Goal: Find specific page/section: Find specific page/section

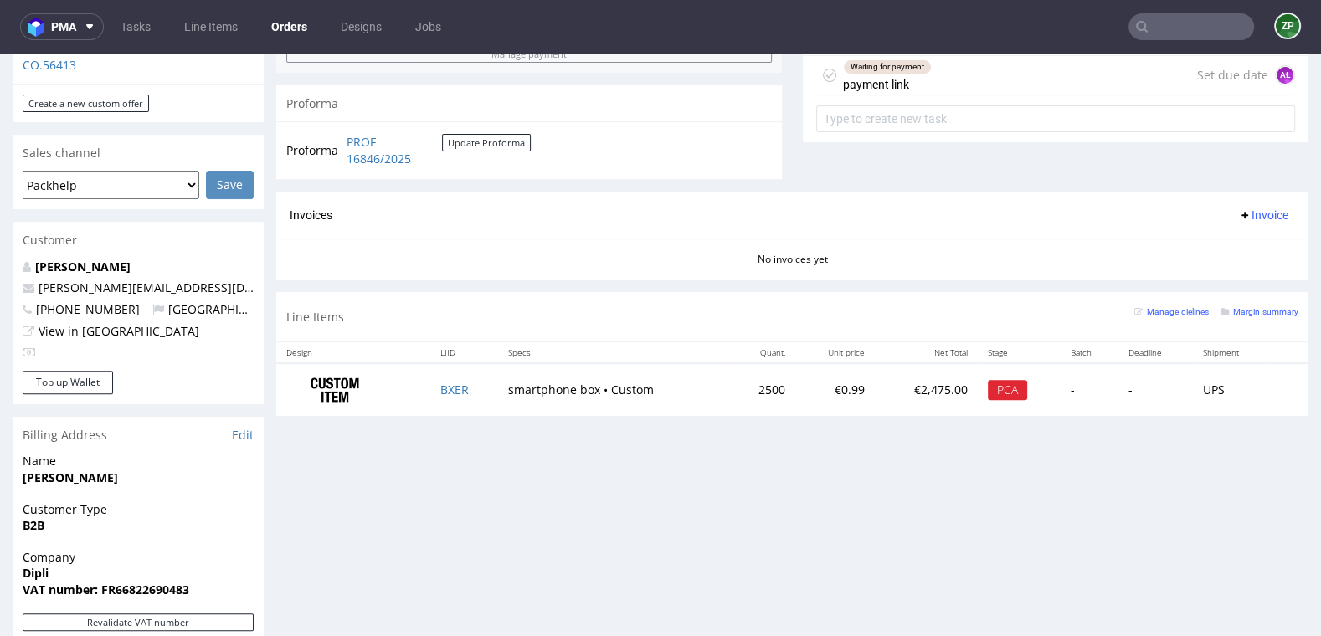
scroll to position [667, 0]
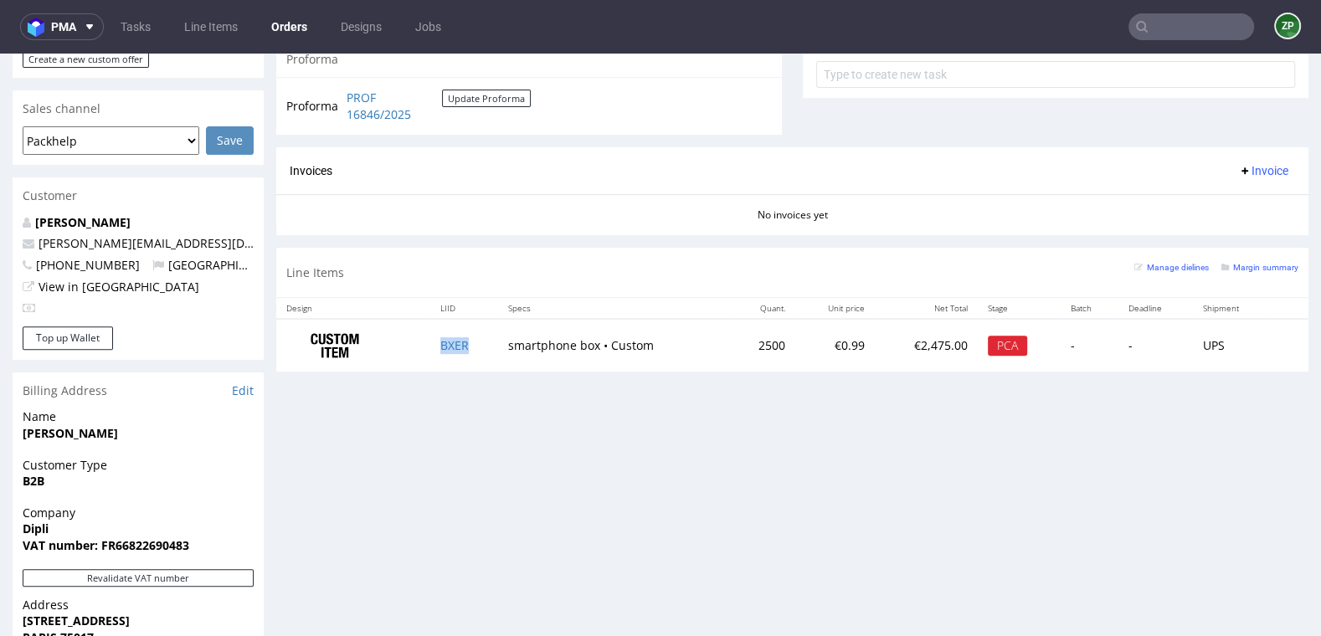
click at [456, 348] on td "BXER" at bounding box center [464, 345] width 68 height 53
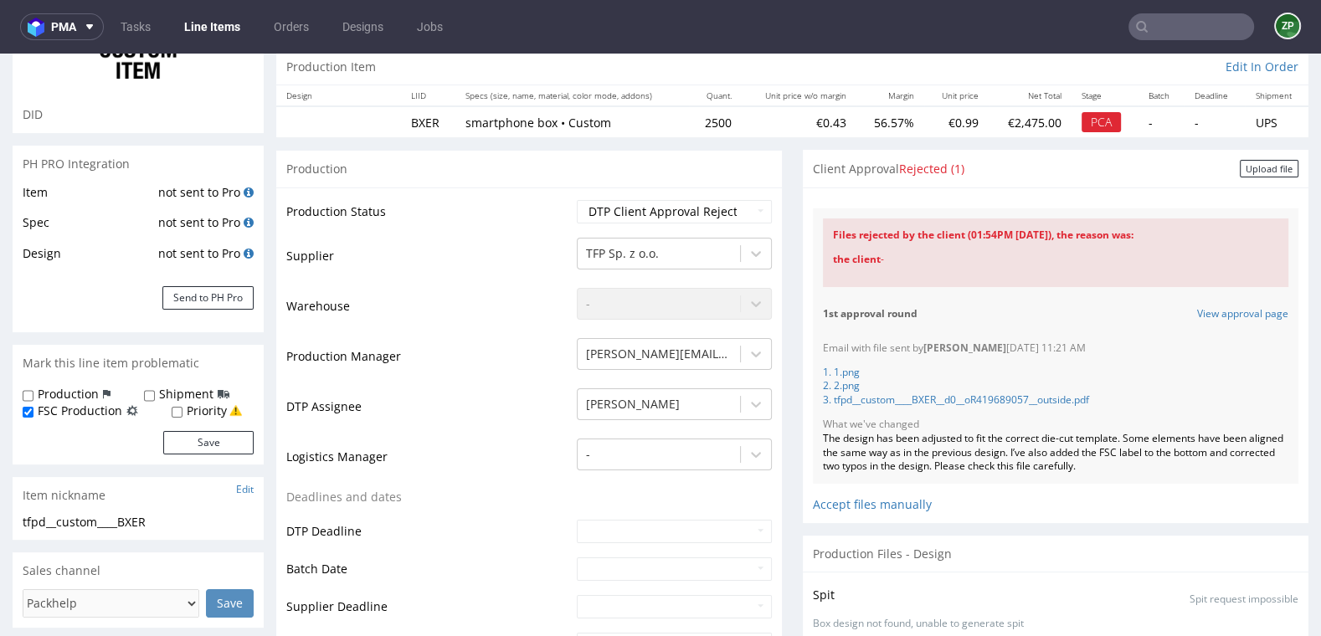
scroll to position [171, 0]
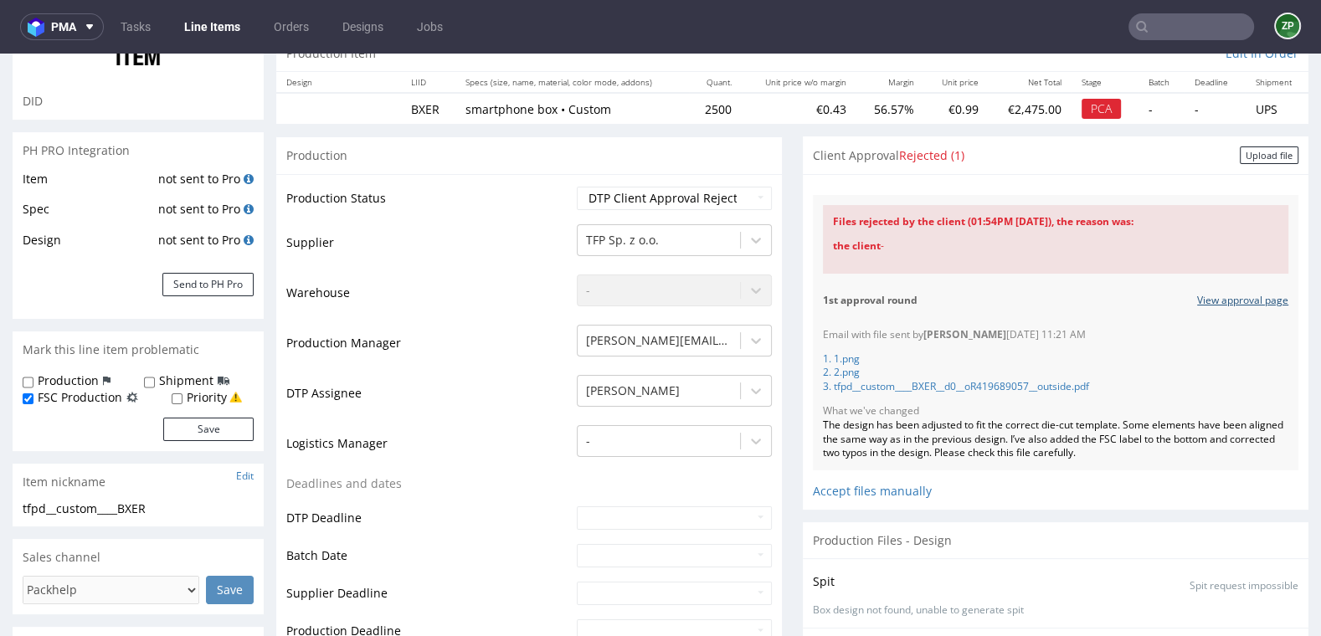
click at [1230, 297] on link "View approval page" at bounding box center [1242, 301] width 91 height 14
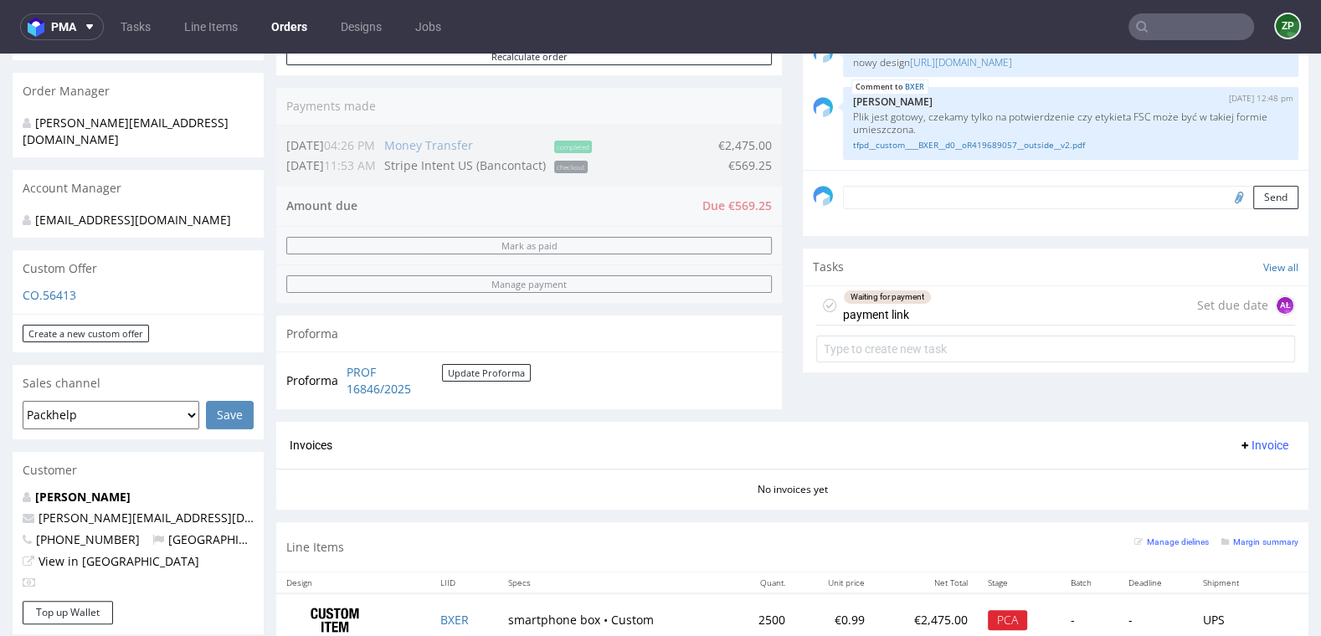
scroll to position [391, 0]
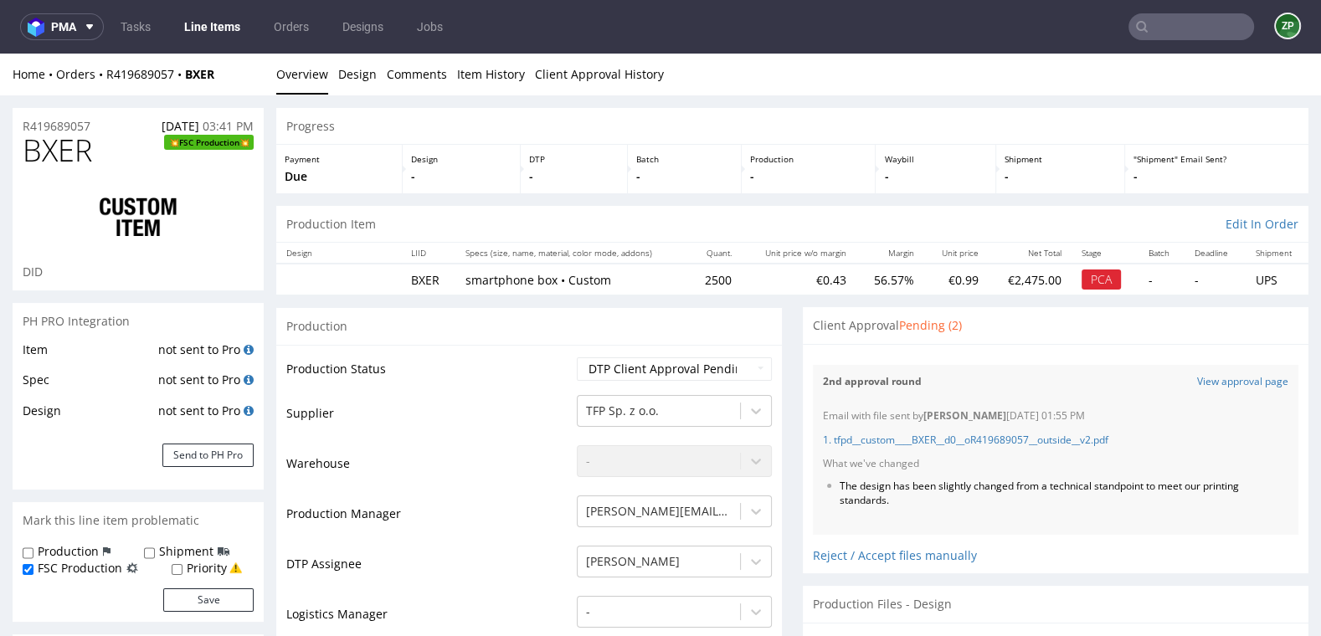
scroll to position [488, 0]
click at [1234, 385] on link "View approval page" at bounding box center [1242, 382] width 91 height 14
click at [1184, 33] on input "text" at bounding box center [1192, 26] width 126 height 27
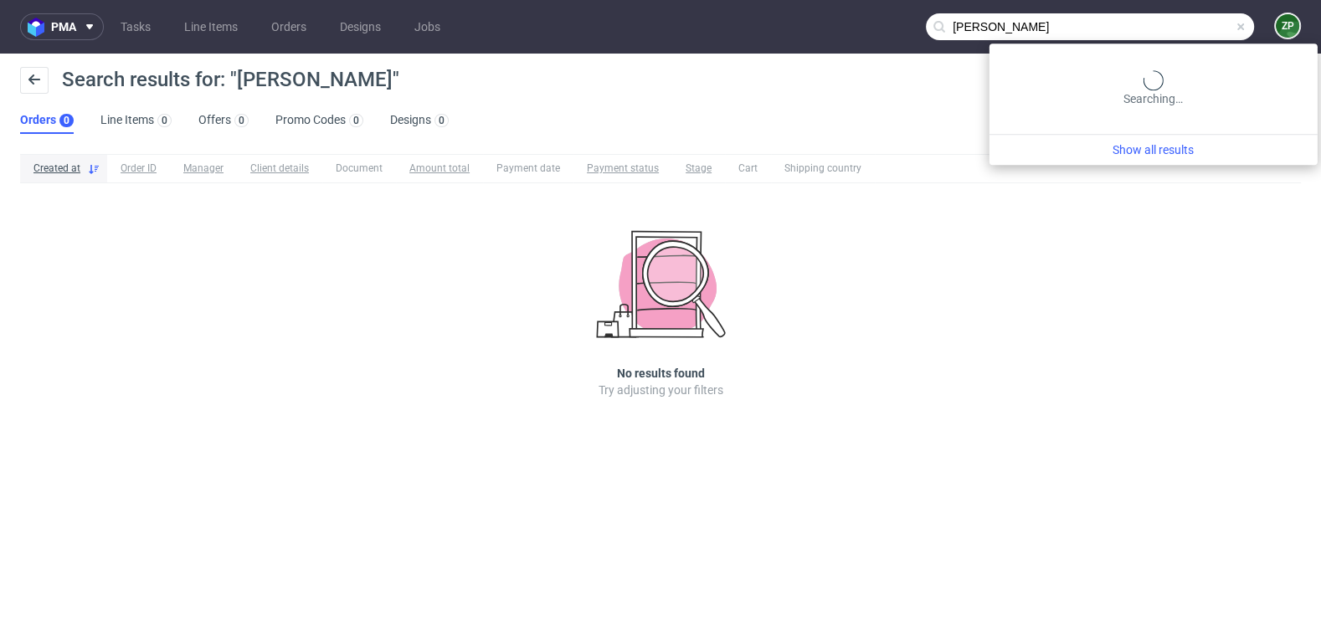
click at [1163, 23] on input "leopold lane" at bounding box center [1090, 26] width 328 height 27
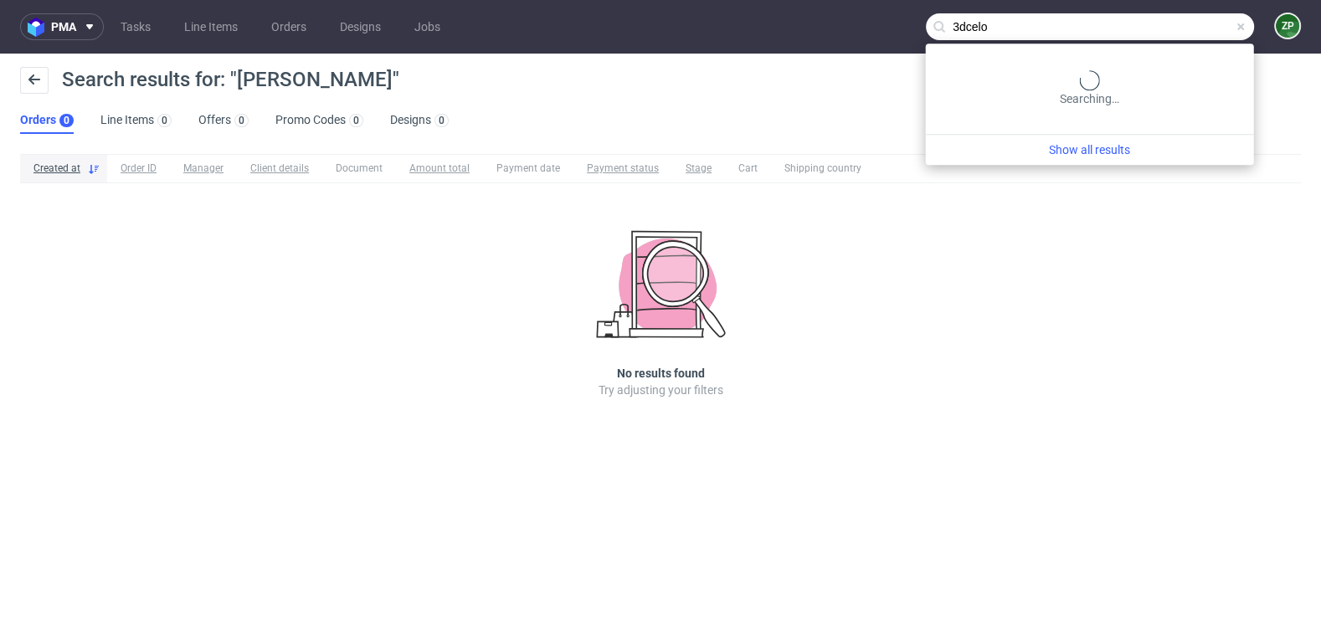
type input "3dcelo"
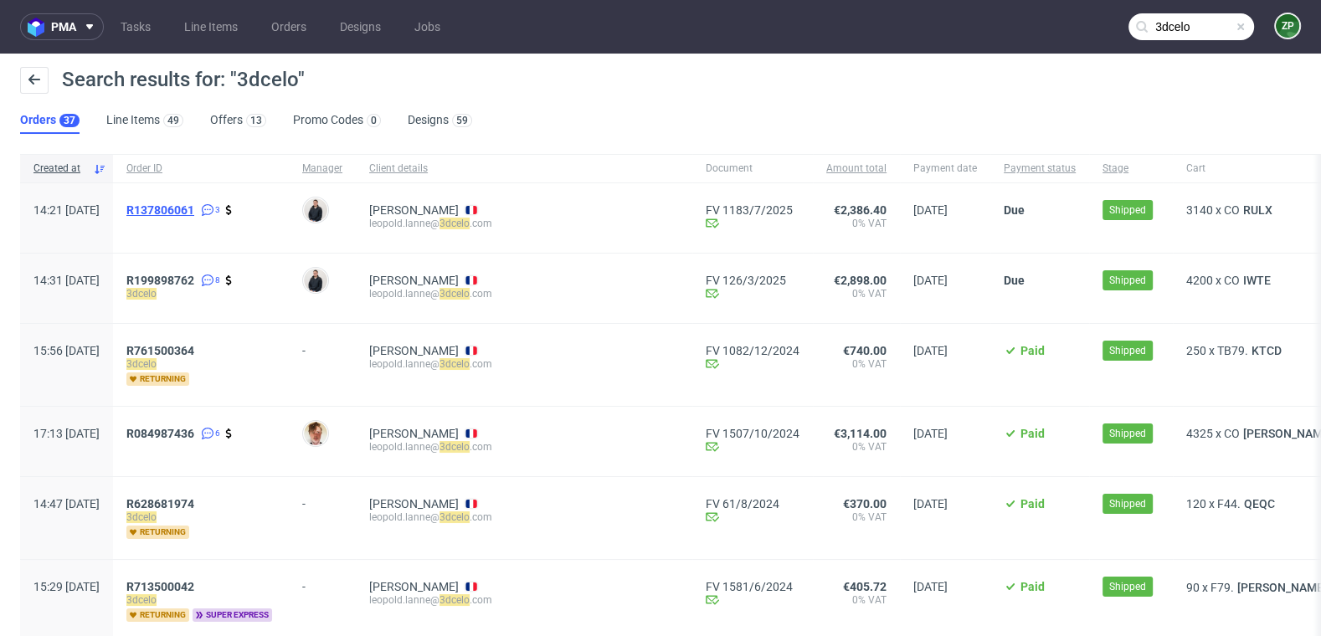
click at [194, 209] on span "R137806061" at bounding box center [160, 209] width 68 height 13
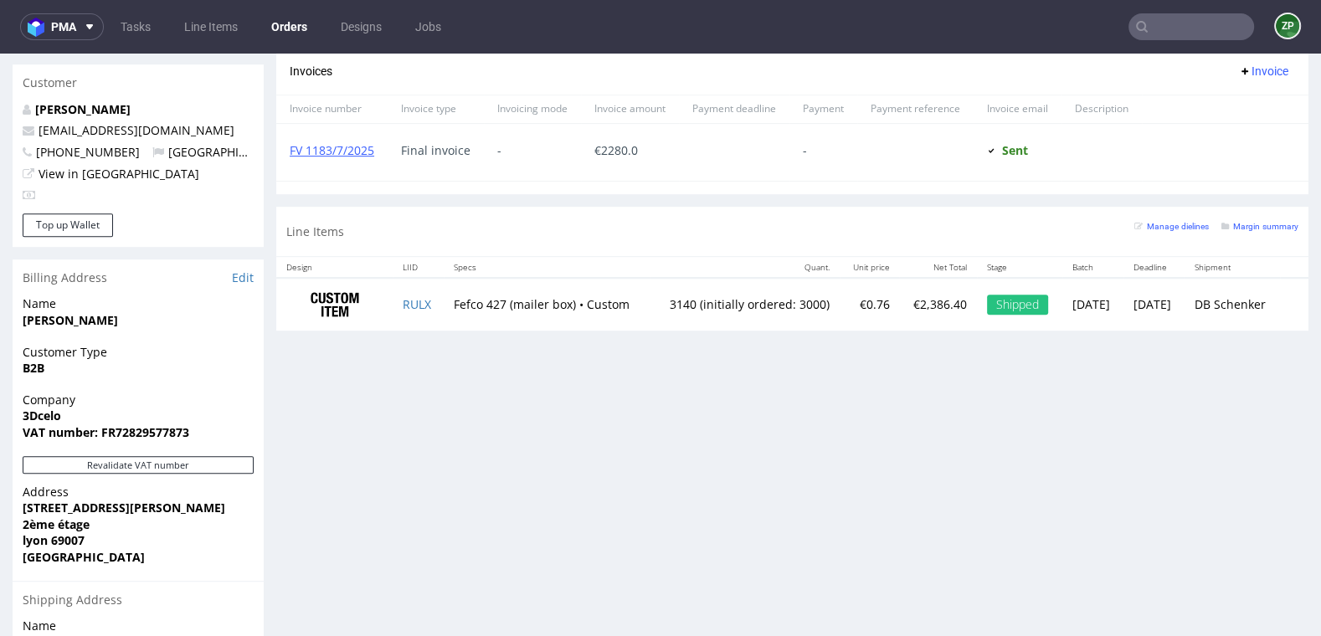
scroll to position [781, 0]
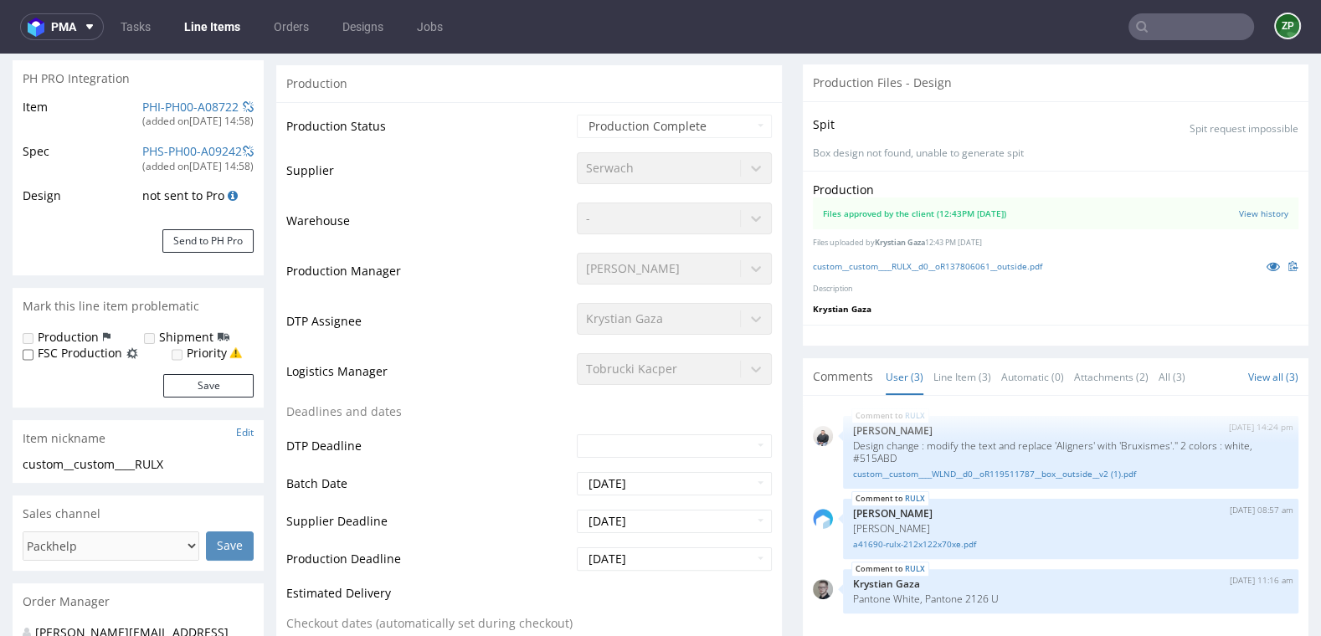
scroll to position [250, 0]
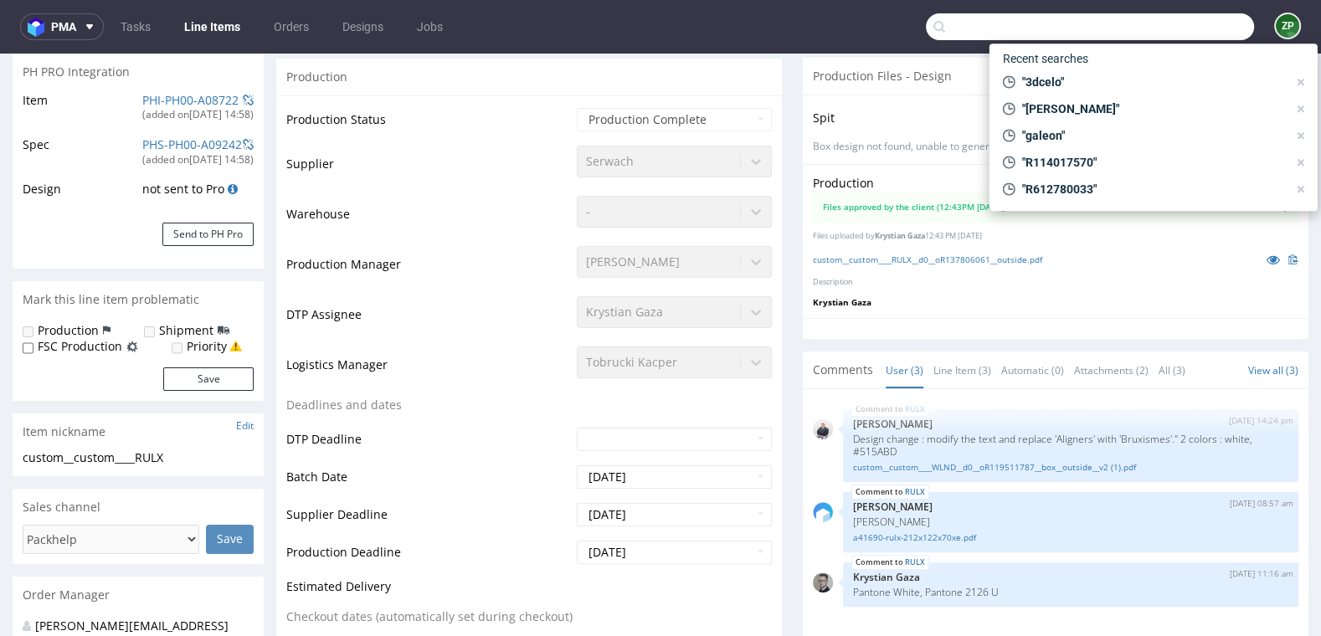
click at [1186, 25] on input "text" at bounding box center [1090, 26] width 328 height 27
click at [223, 31] on link "Line Items" at bounding box center [212, 26] width 76 height 27
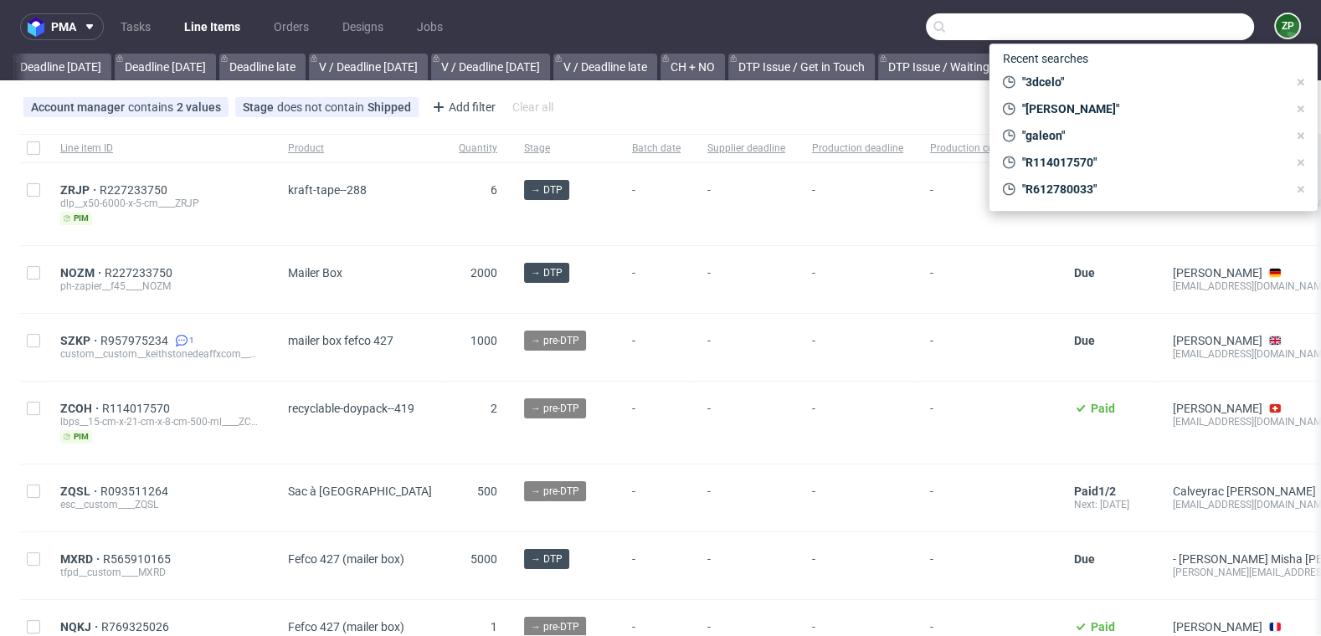
scroll to position [0, 1826]
click at [760, 116] on div "Account manager contains 2 values Me, Zuzanna Pawlicka-Sabak Stage does not con…" at bounding box center [660, 107] width 1321 height 40
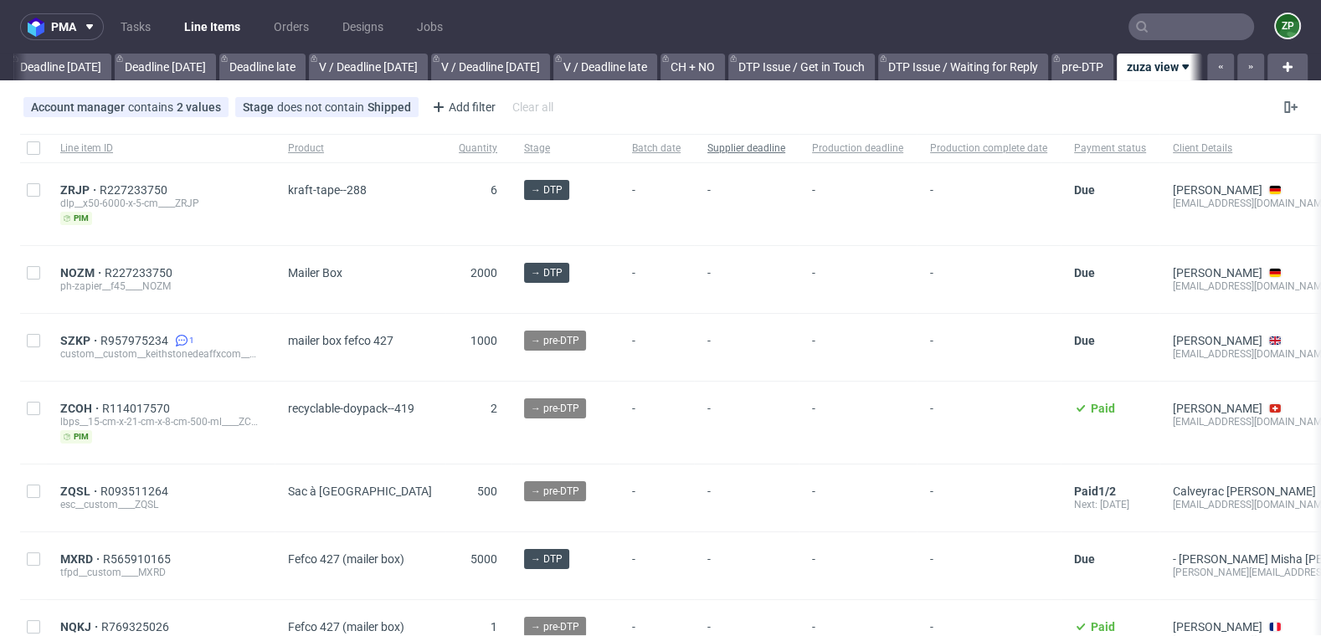
click at [753, 153] on span "Supplier deadline" at bounding box center [747, 149] width 78 height 14
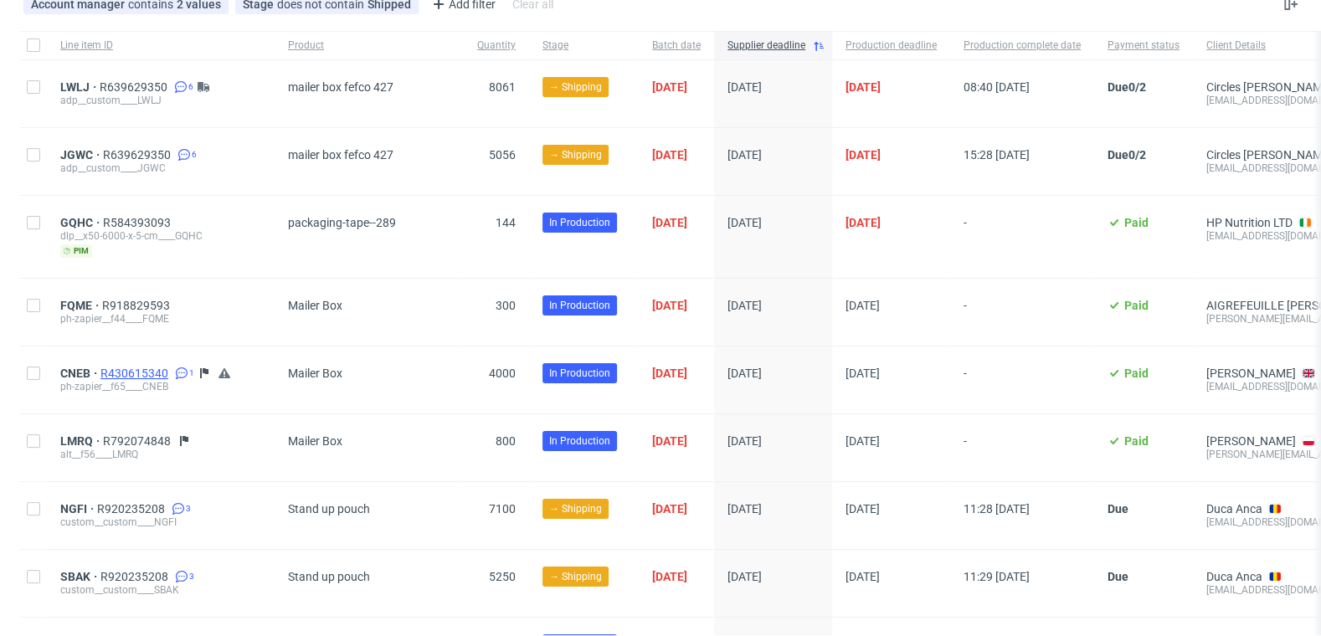
click at [146, 368] on span "R430615340" at bounding box center [135, 373] width 71 height 13
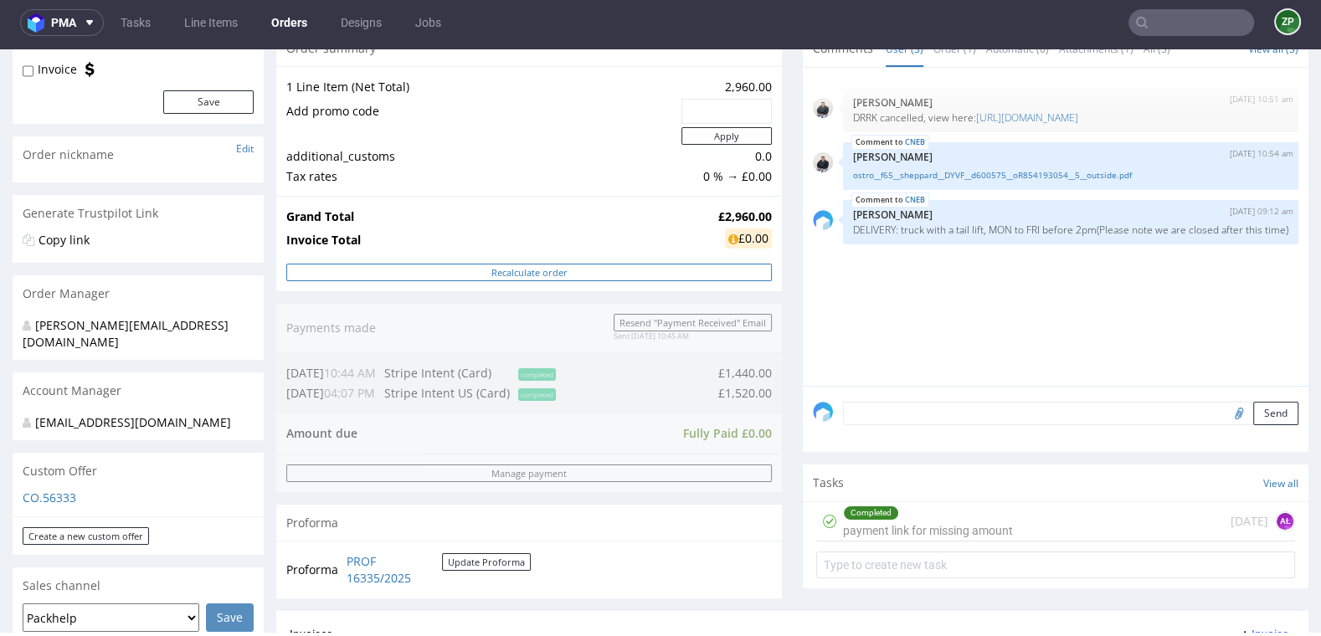
scroll to position [186, 0]
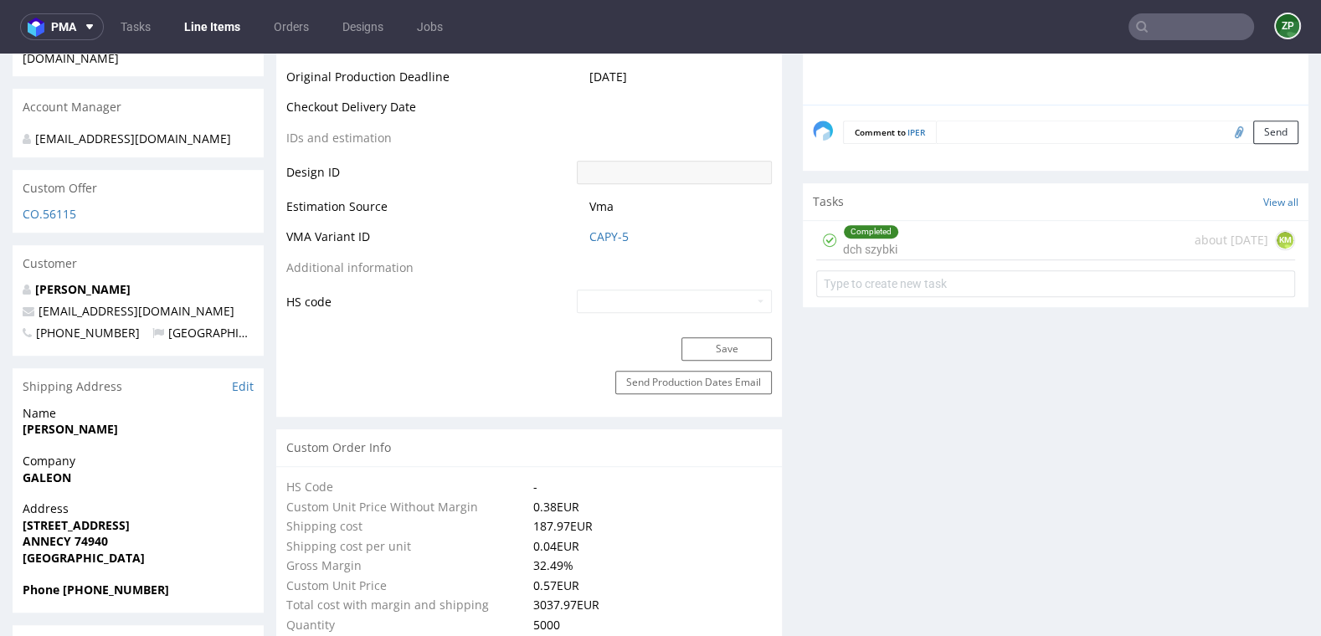
scroll to position [838, 0]
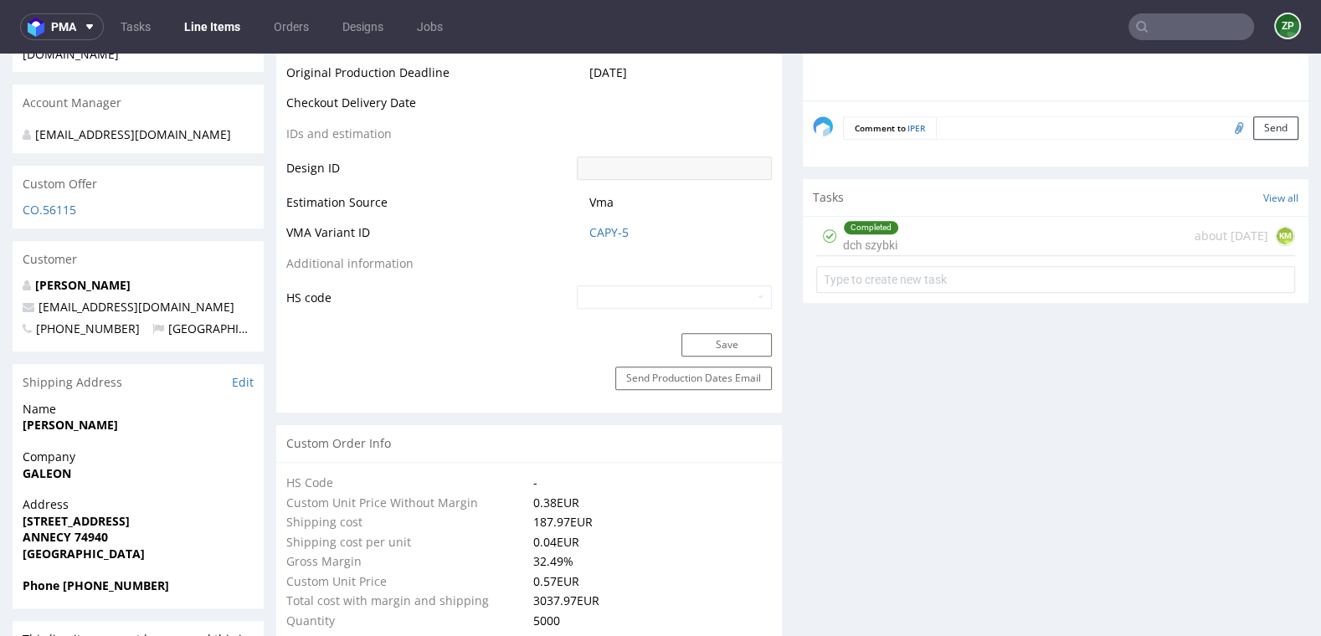
click at [1167, 27] on input "text" at bounding box center [1192, 26] width 126 height 27
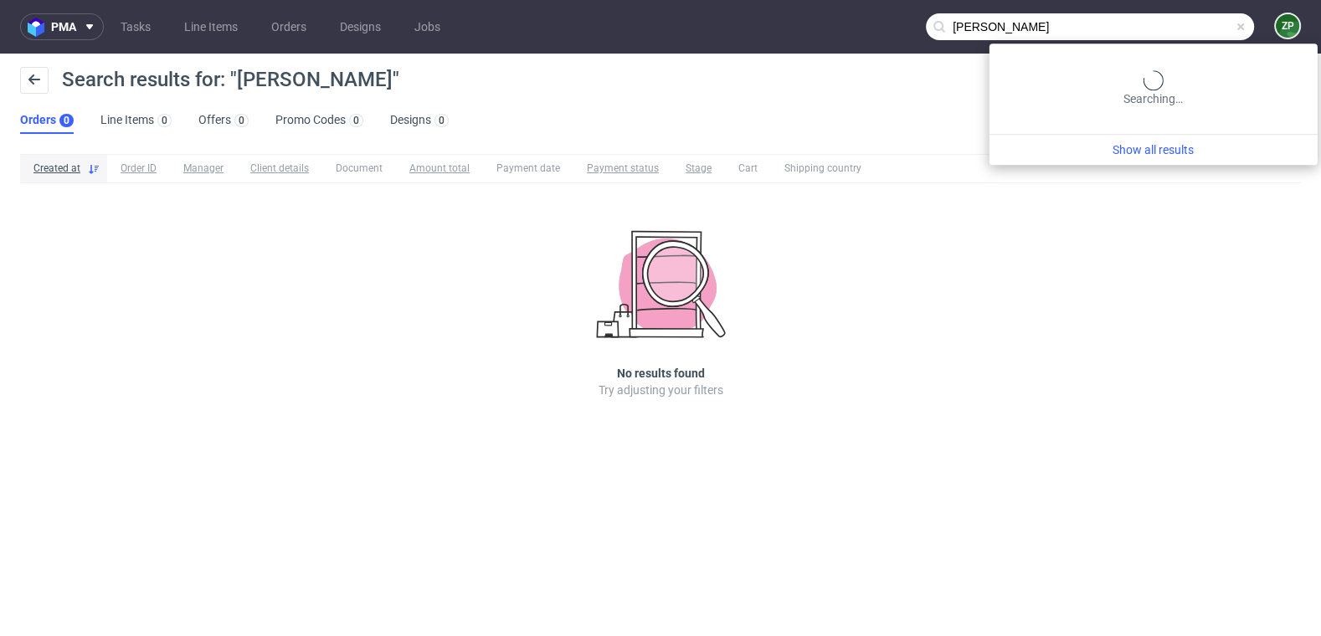
click at [1205, 33] on input "leopold lane" at bounding box center [1090, 26] width 328 height 27
click at [1105, 29] on input "leopold lane" at bounding box center [1090, 26] width 328 height 27
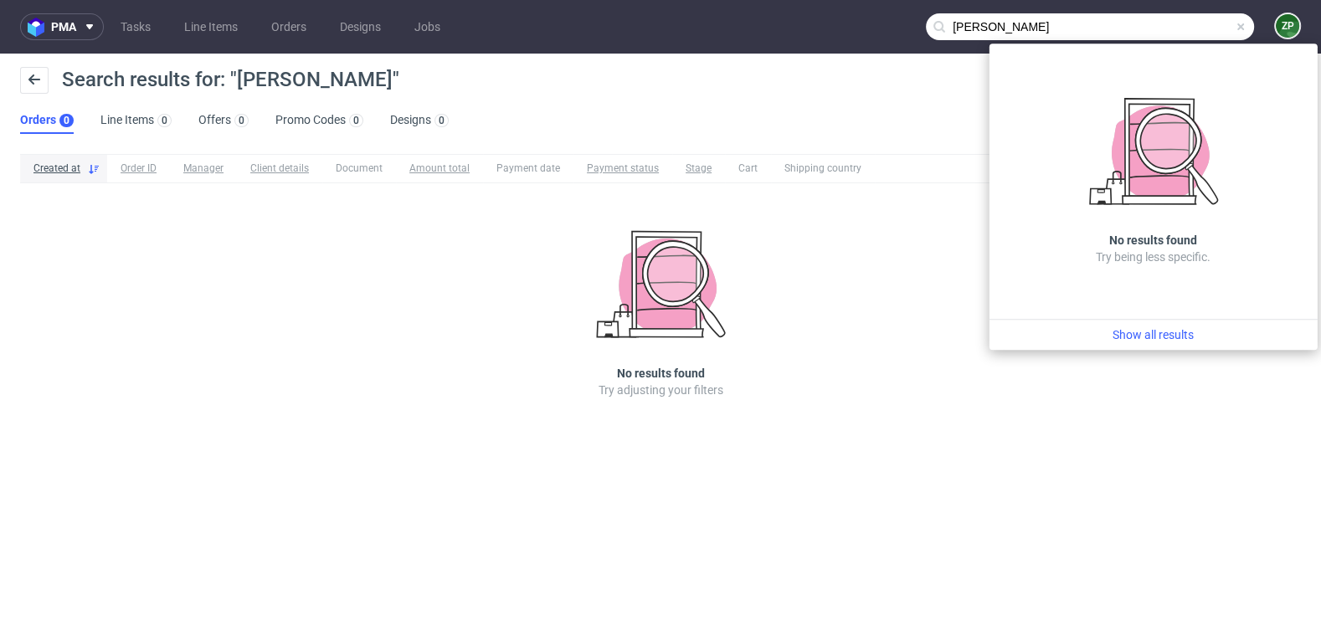
click at [1105, 29] on input "leopold lane" at bounding box center [1090, 26] width 328 height 27
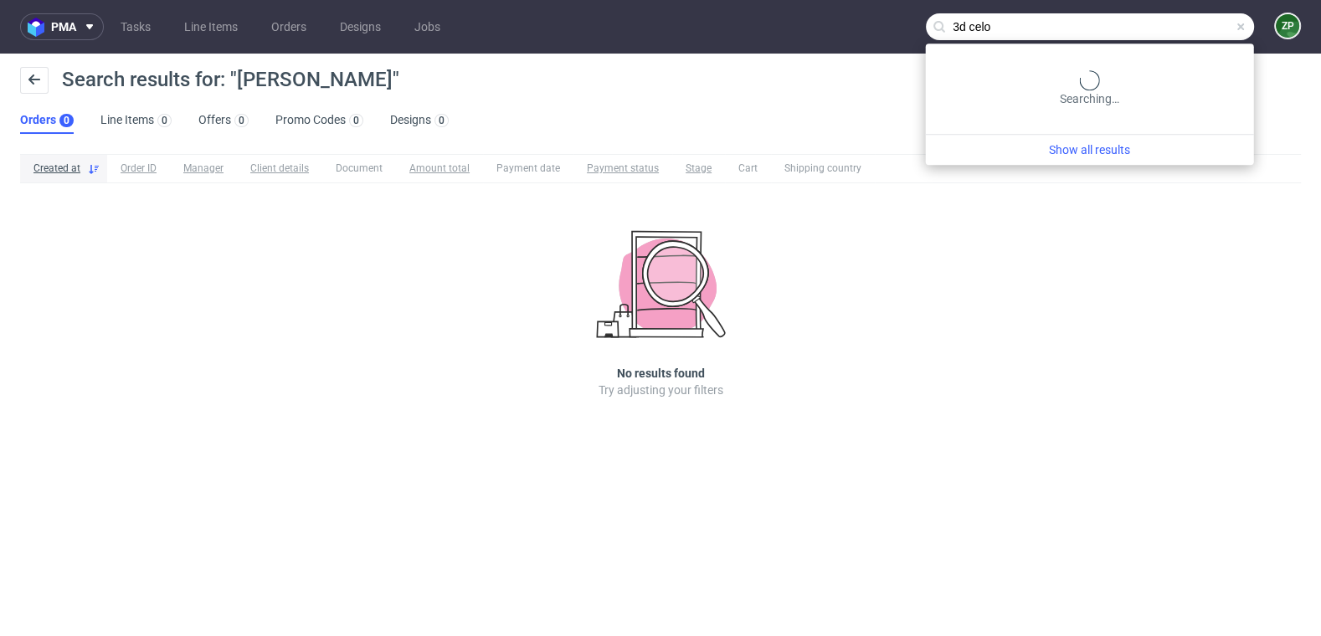
type input "3d celo"
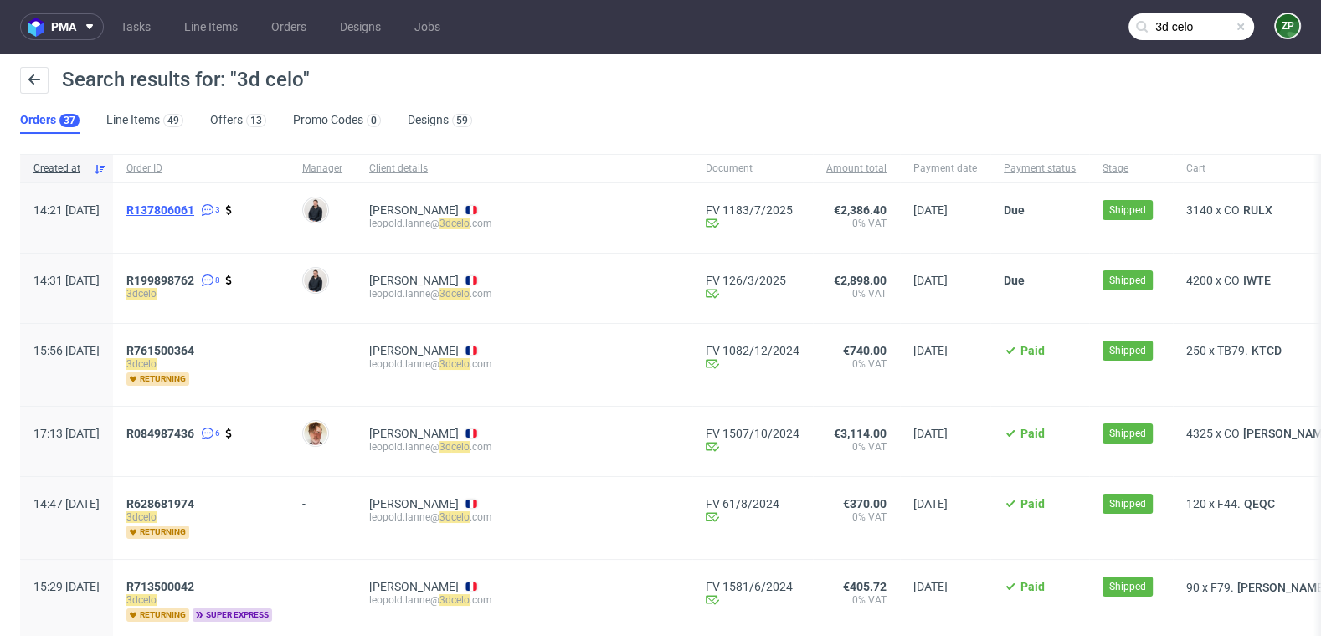
click at [194, 215] on span "R137806061" at bounding box center [160, 209] width 68 height 13
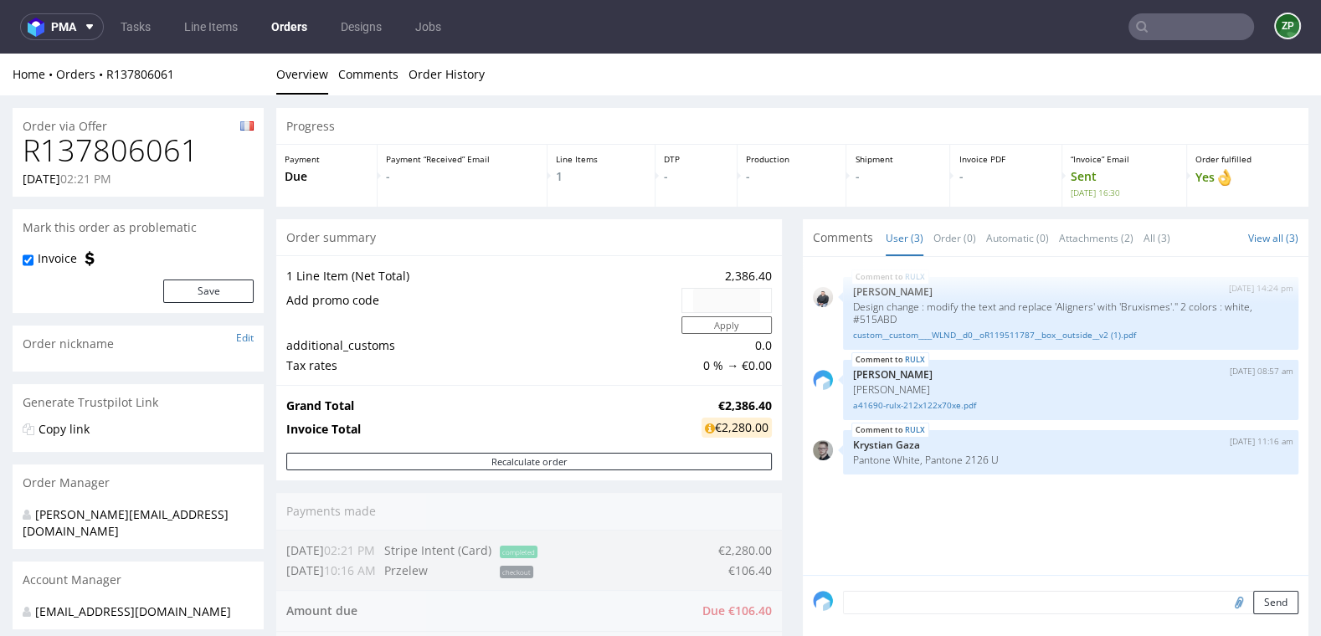
click at [280, 31] on link "Orders" at bounding box center [289, 26] width 56 height 27
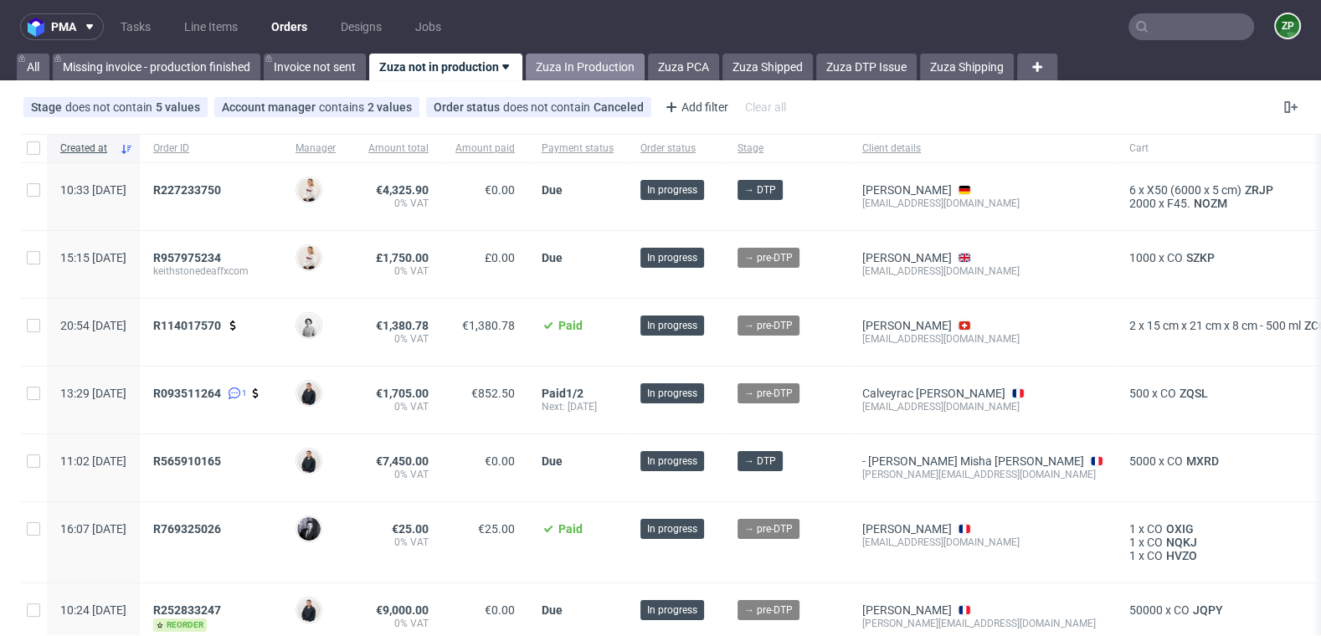
click at [593, 72] on link "Zuza In Production" at bounding box center [585, 67] width 119 height 27
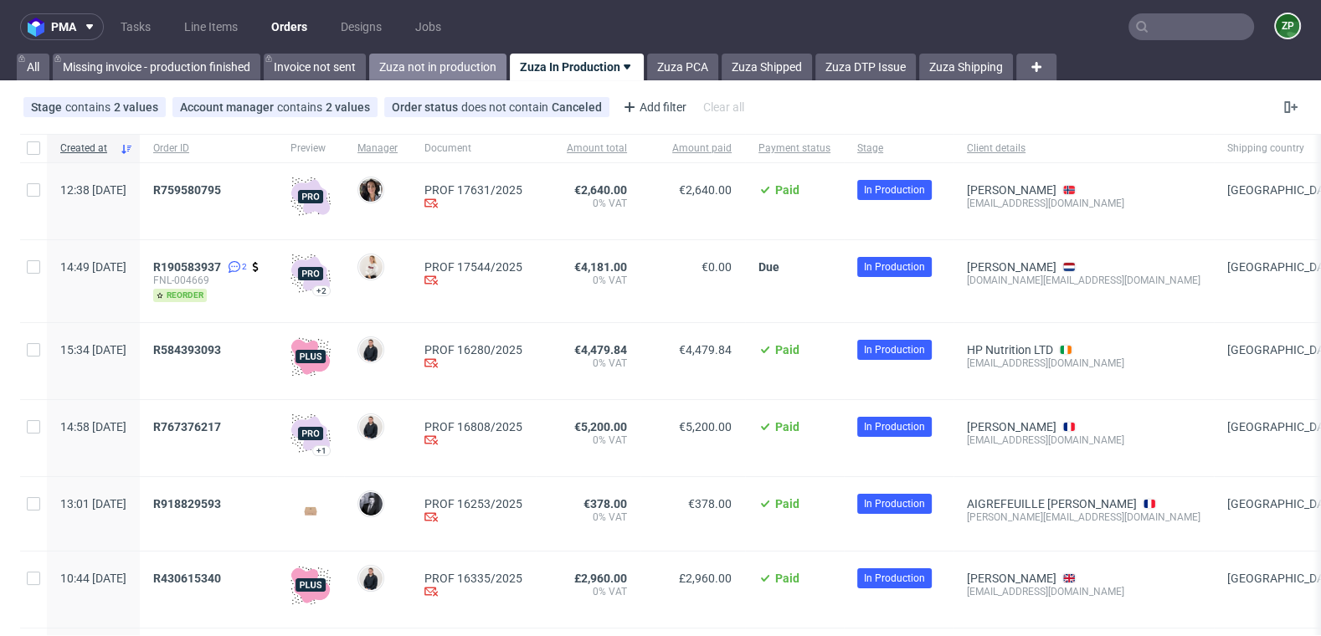
click at [415, 70] on link "Zuza not in production" at bounding box center [437, 67] width 137 height 27
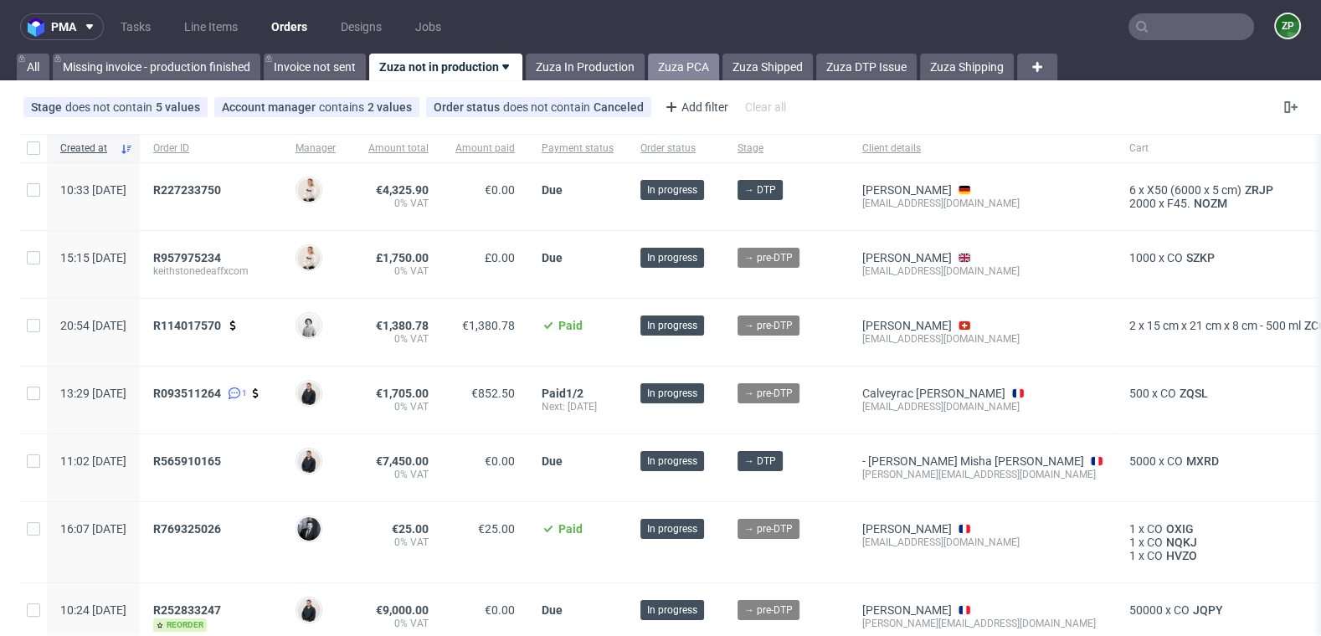
click at [698, 60] on link "Zuza PCA" at bounding box center [683, 67] width 71 height 27
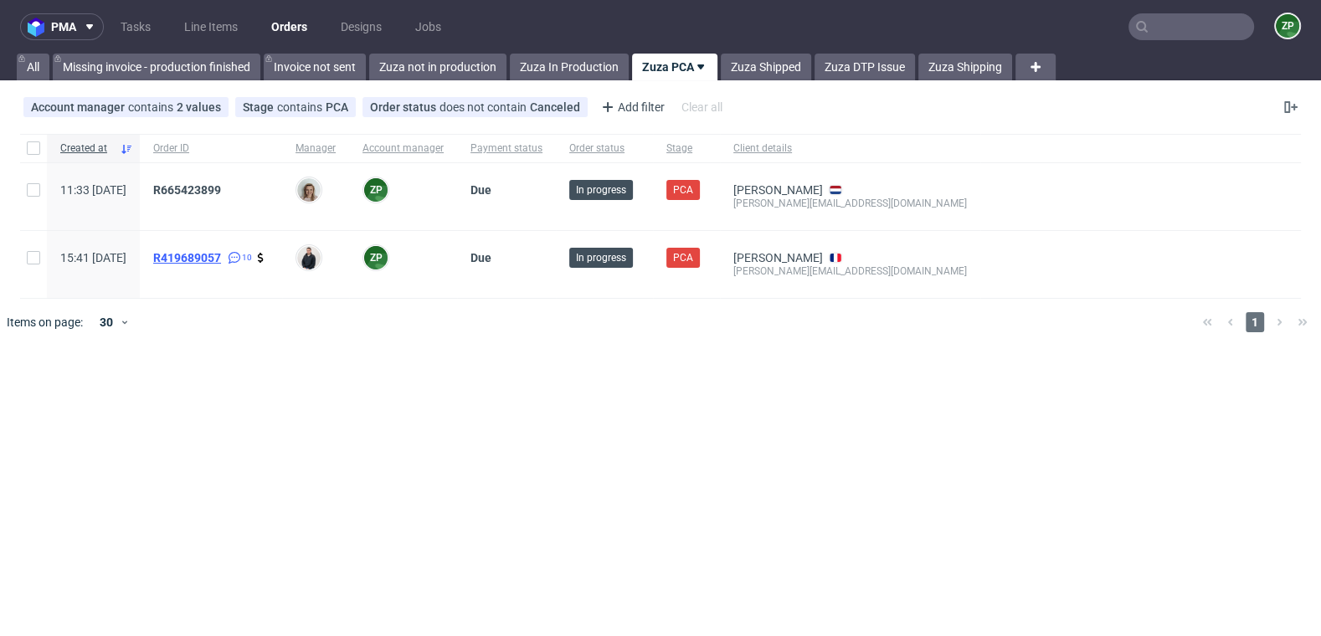
click at [221, 258] on span "R419689057" at bounding box center [187, 257] width 68 height 13
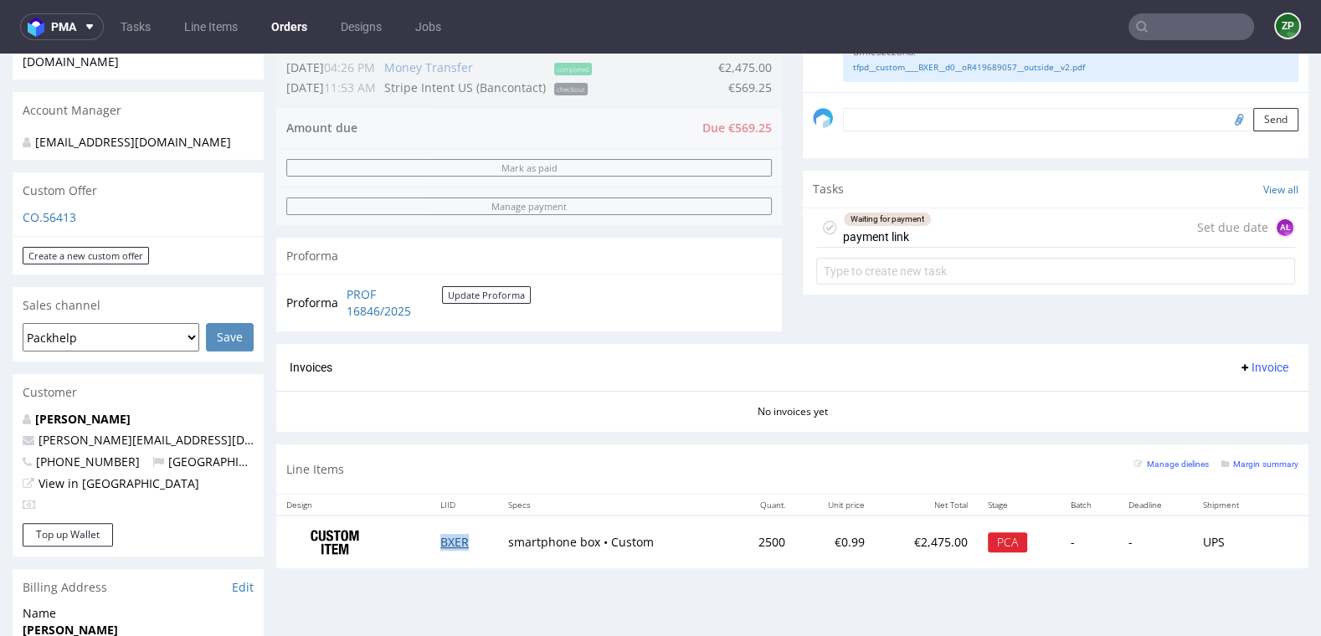
scroll to position [798, 0]
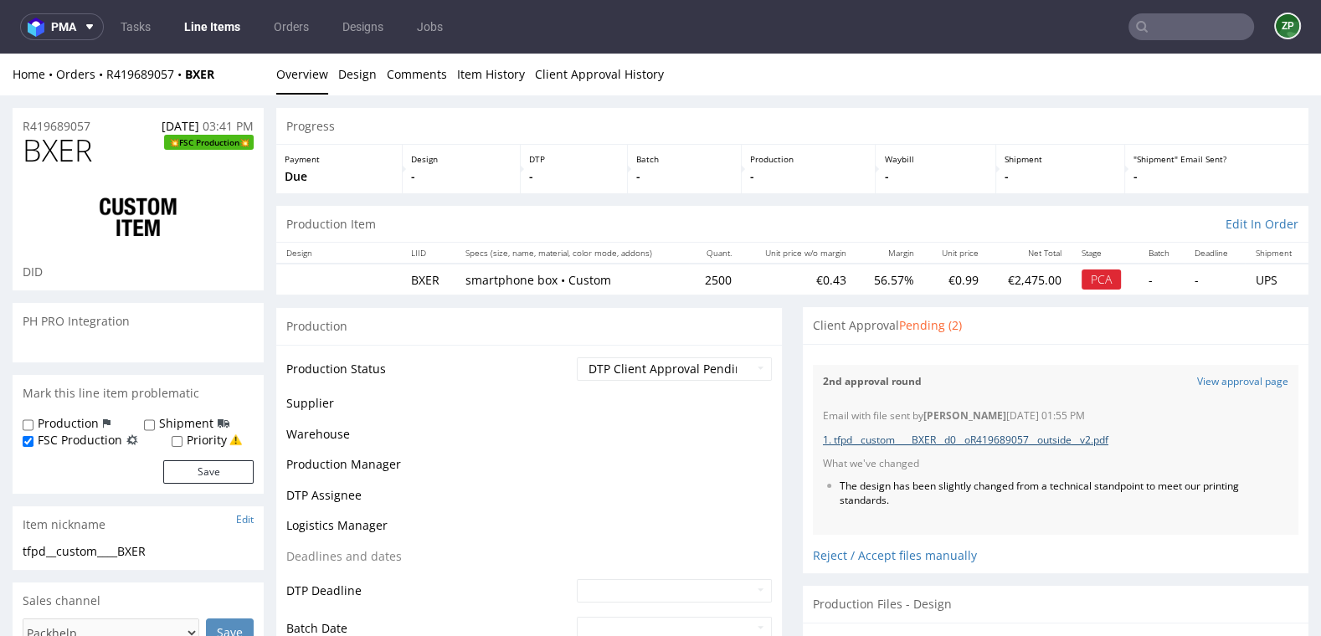
scroll to position [488, 0]
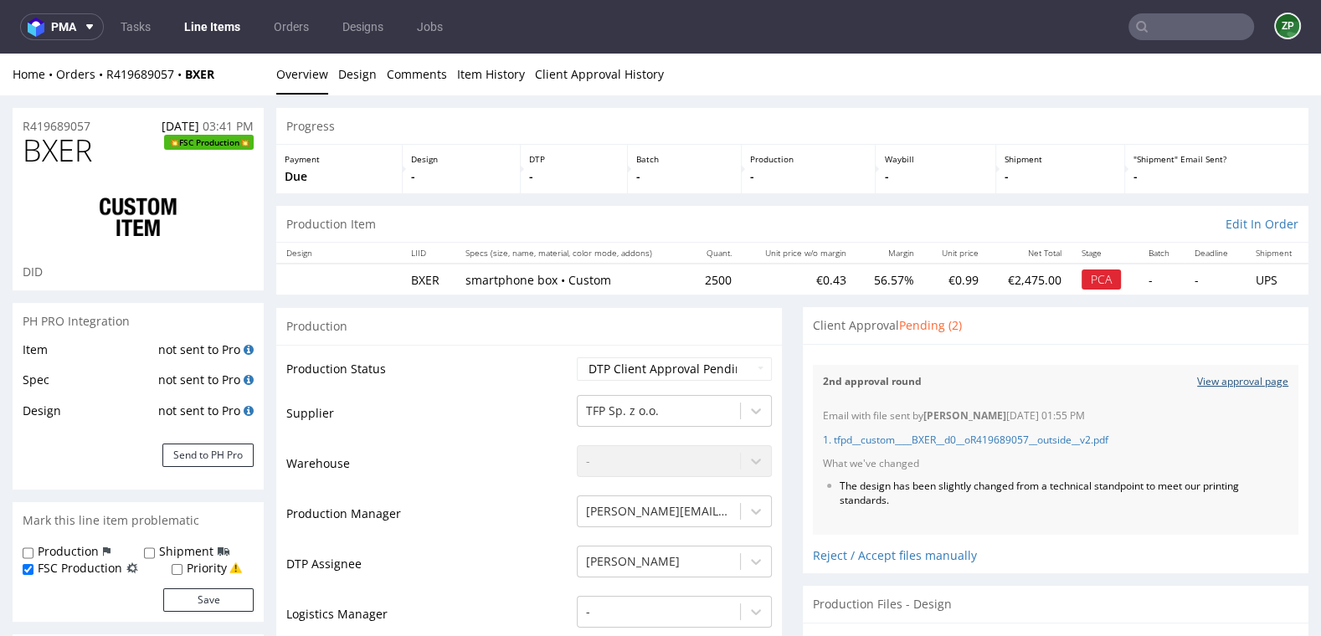
click at [1228, 375] on link "View approval page" at bounding box center [1242, 382] width 91 height 14
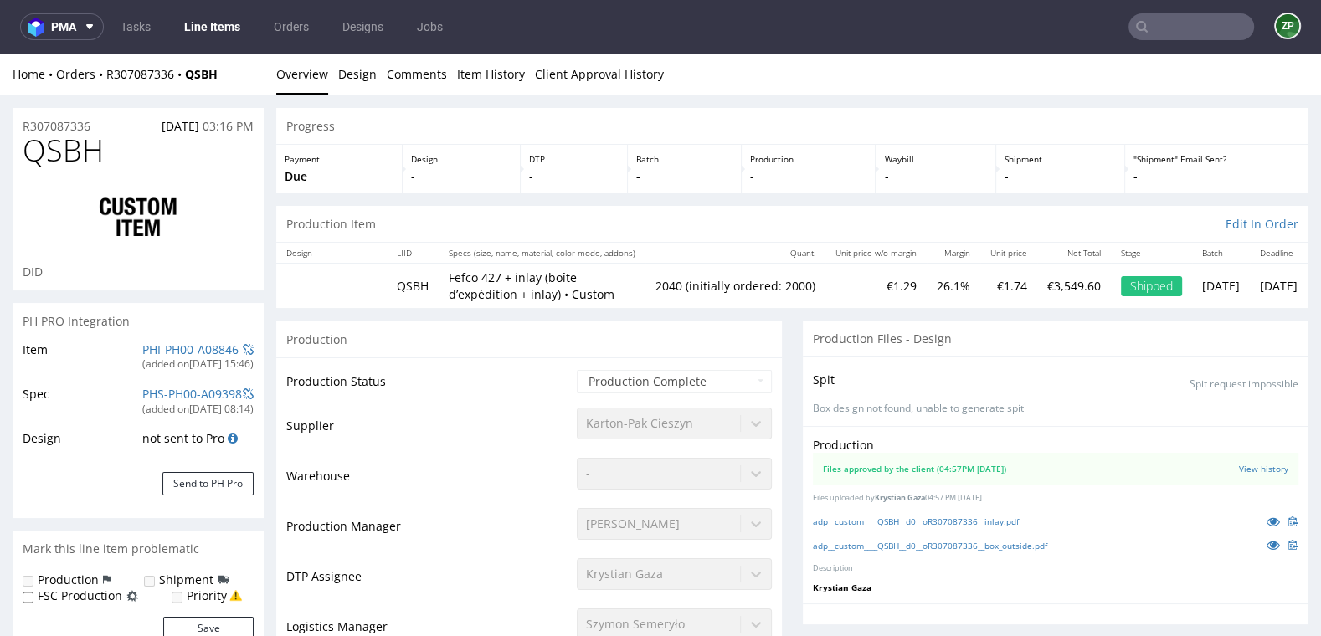
scroll to position [1550, 0]
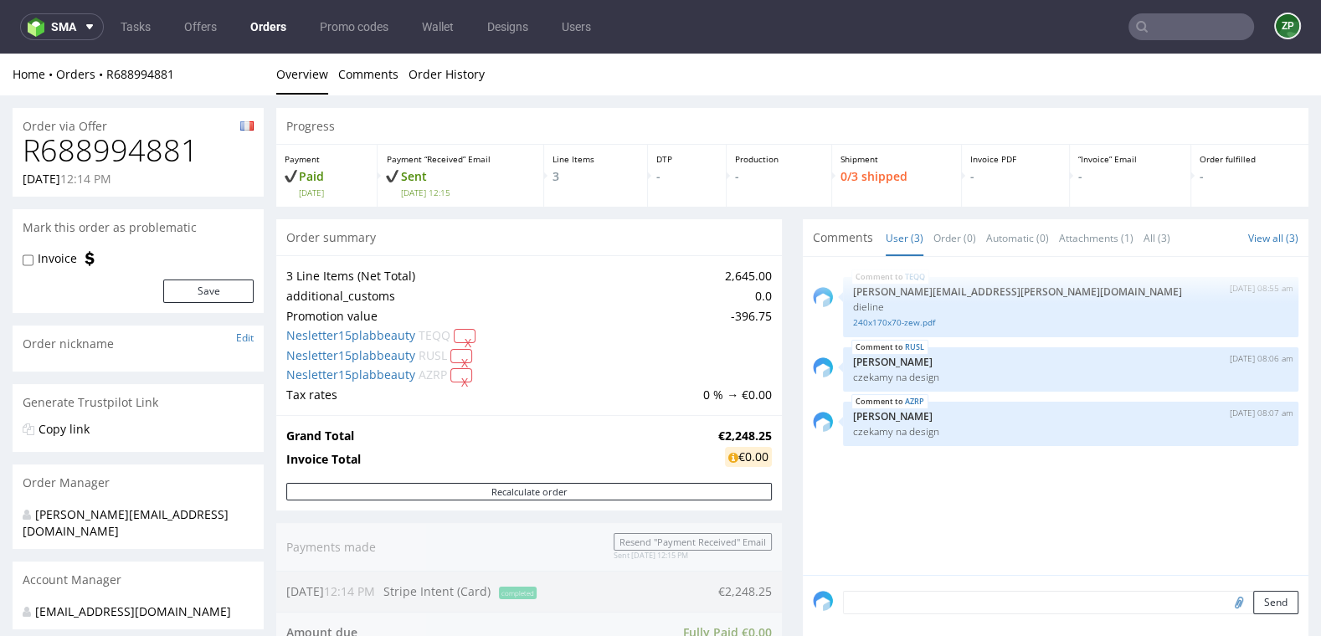
click at [279, 8] on nav "sma Tasks Offers Orders Promo codes Wallet Designs Users ZP" at bounding box center [660, 27] width 1321 height 54
click at [268, 20] on link "Orders" at bounding box center [268, 26] width 56 height 27
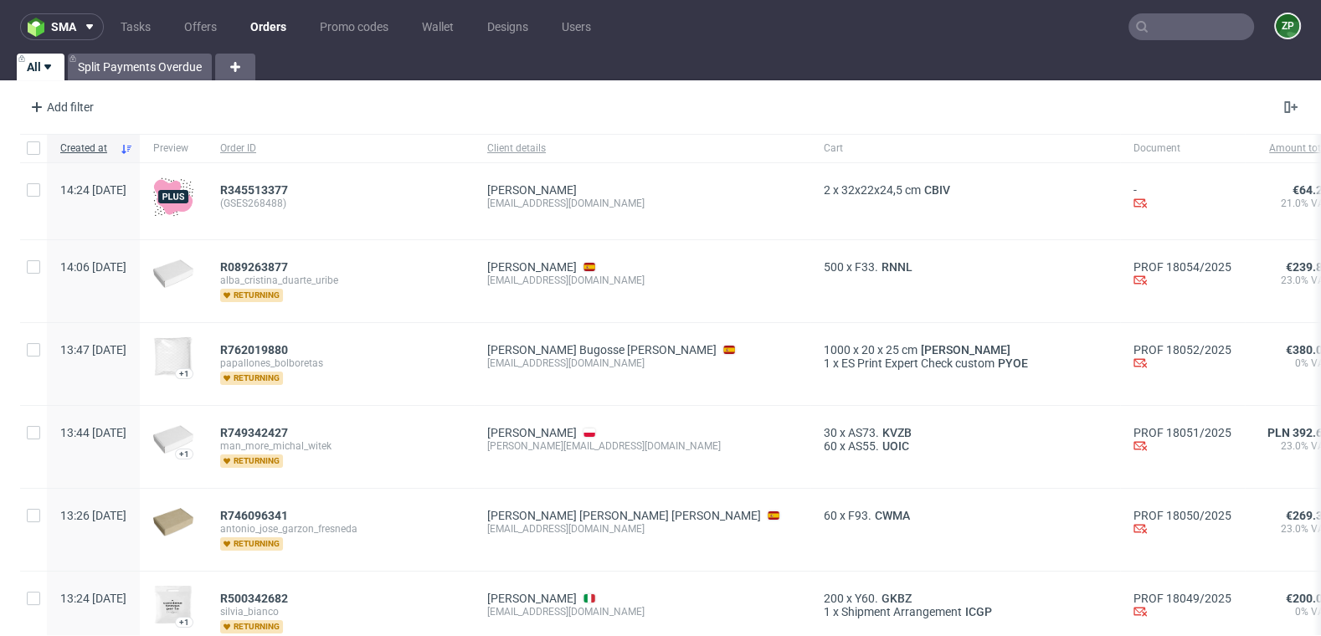
click at [1142, 34] on input "text" at bounding box center [1192, 26] width 126 height 27
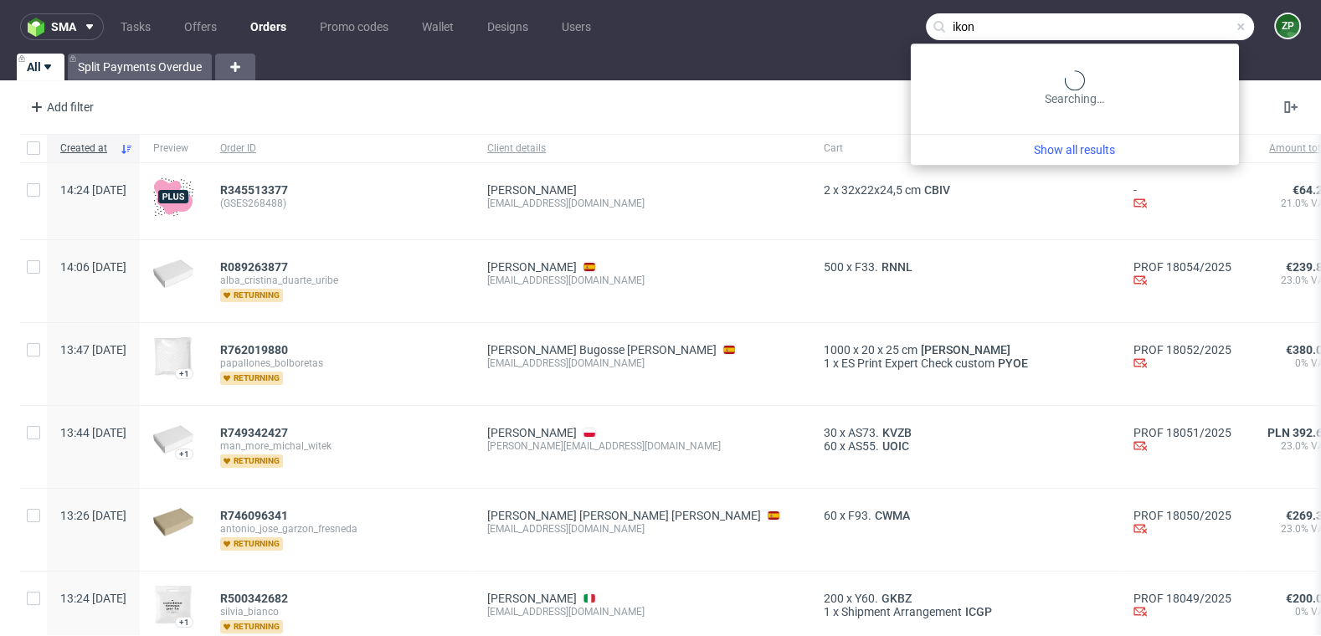
type input "ikon"
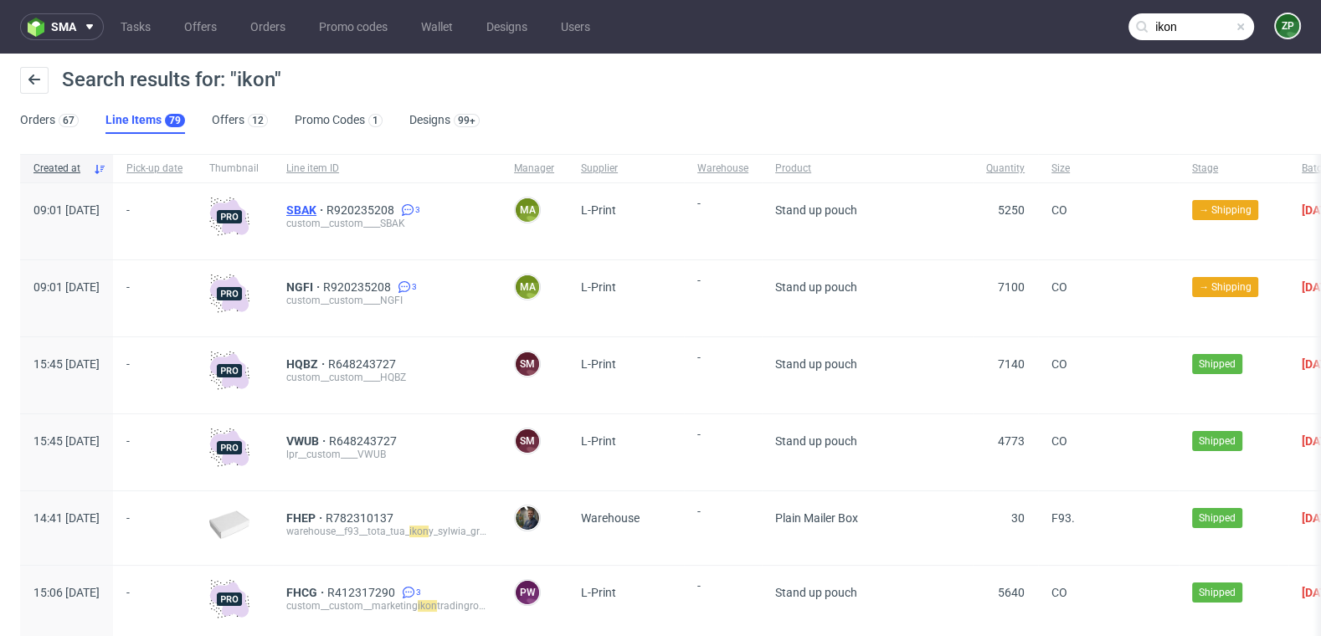
click at [327, 211] on span "SBAK" at bounding box center [306, 209] width 40 height 13
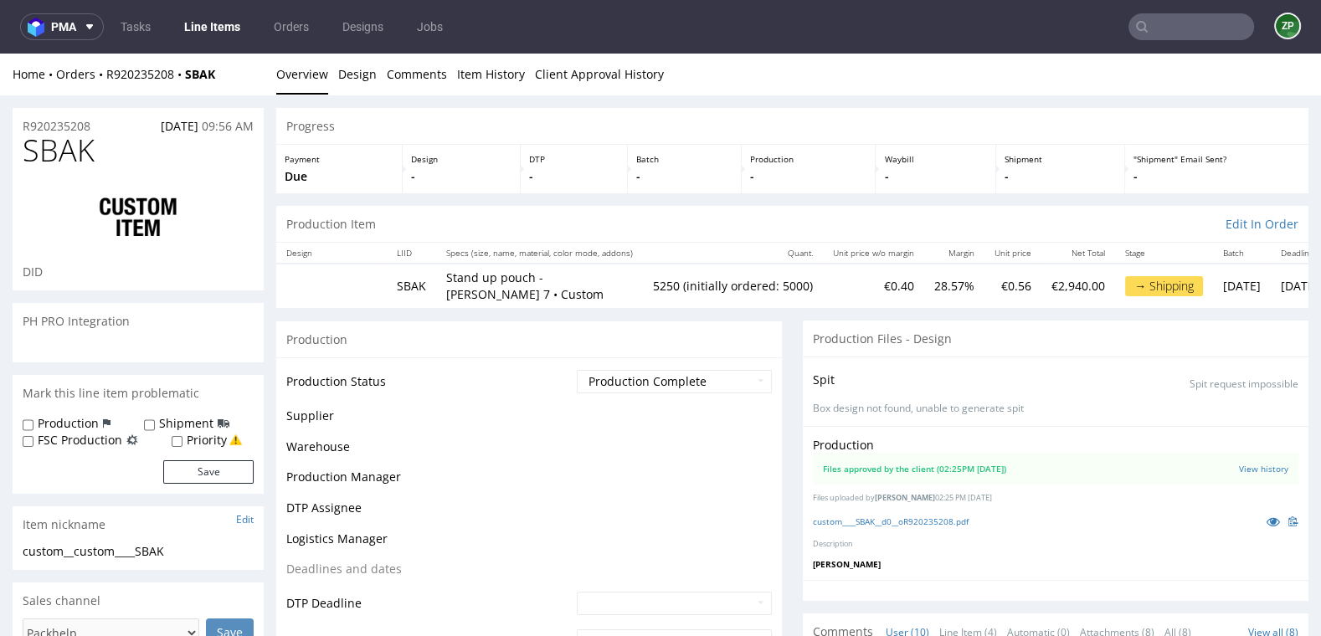
scroll to position [422, 0]
